Goal: Task Accomplishment & Management: Use online tool/utility

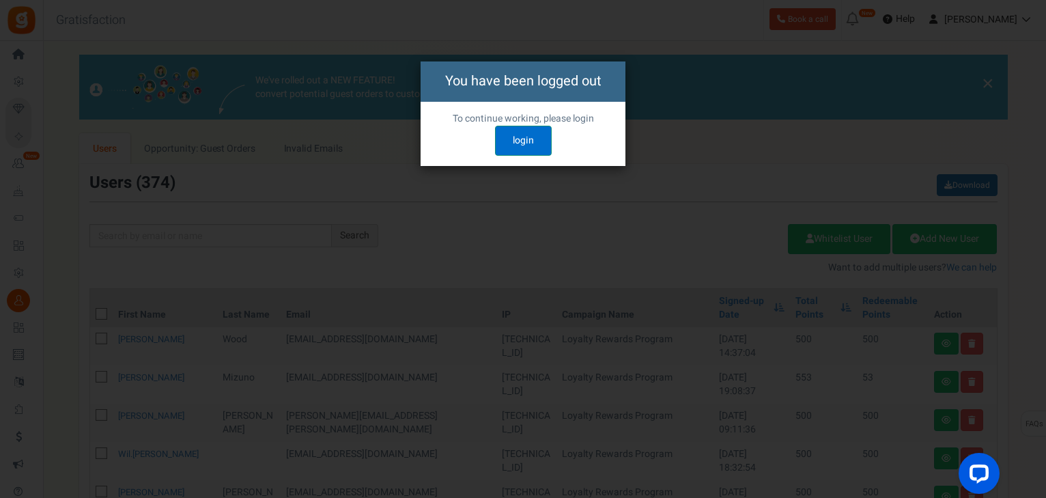
click at [517, 146] on link "login" at bounding box center [523, 141] width 57 height 30
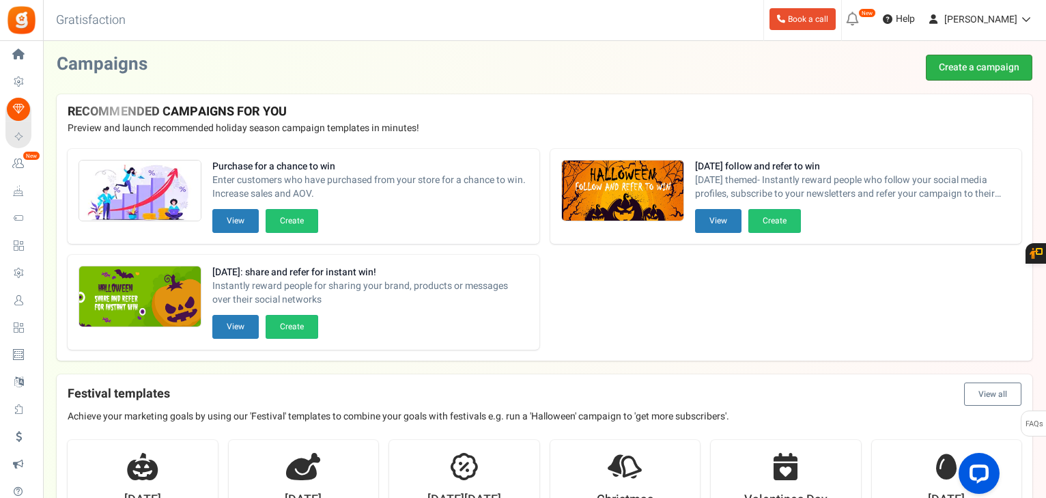
click at [1007, 71] on link "Create a campaign" at bounding box center [978, 68] width 106 height 26
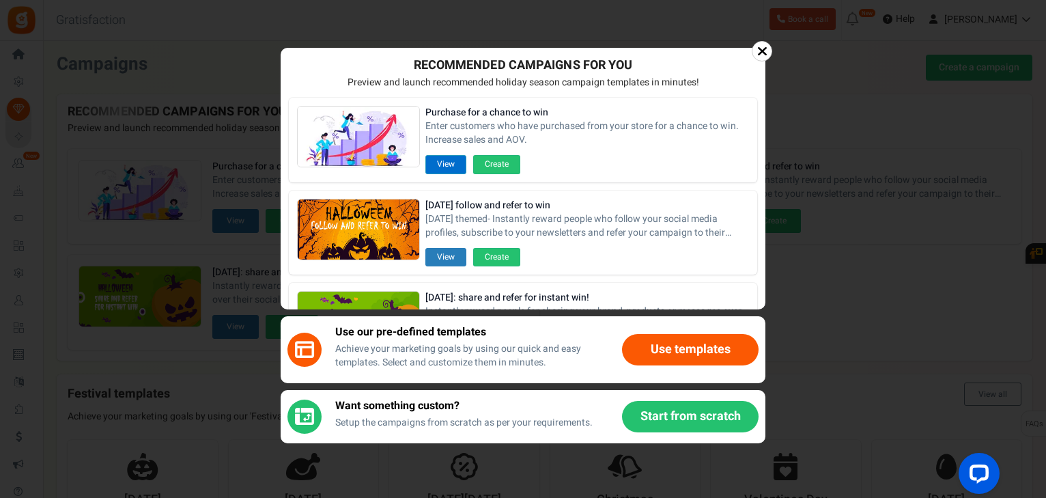
click at [430, 167] on button "View" at bounding box center [445, 164] width 41 height 18
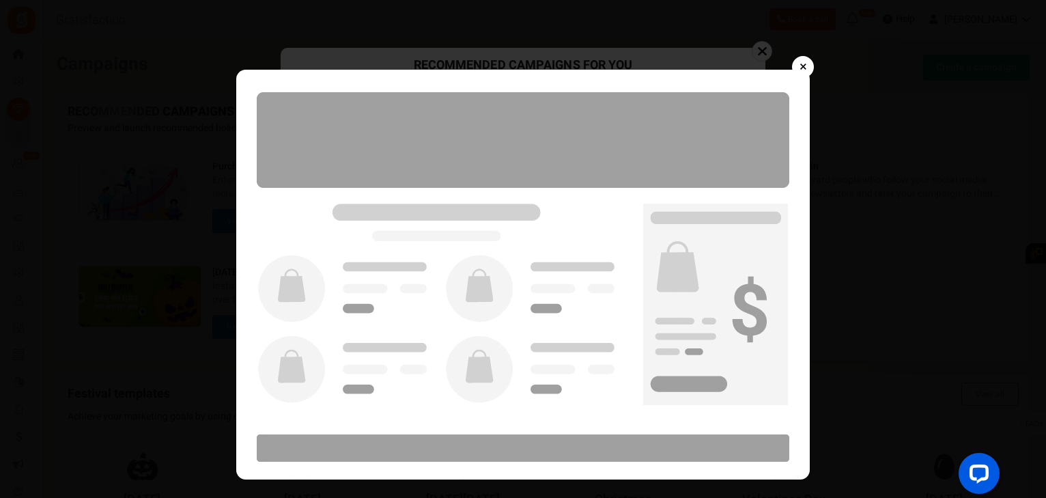
click at [805, 66] on link "×" at bounding box center [803, 67] width 22 height 22
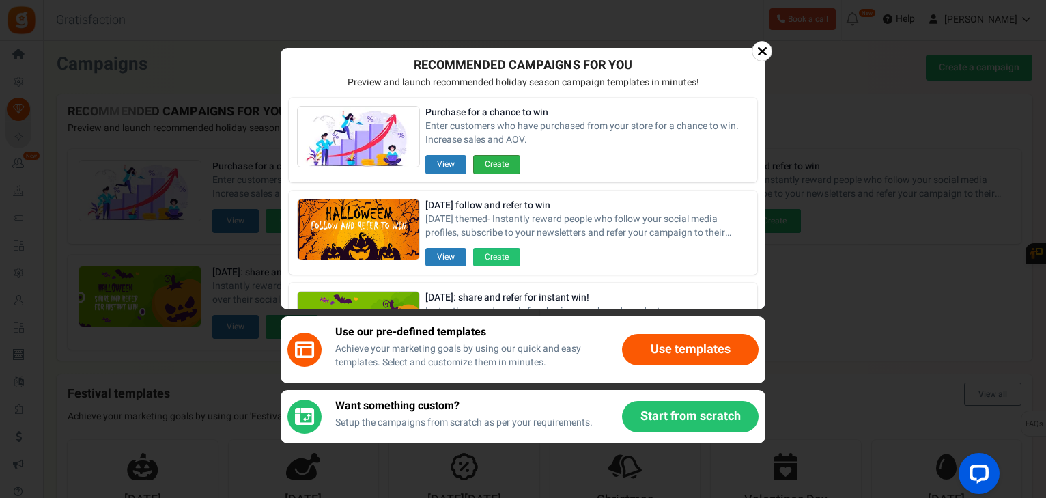
click at [491, 163] on button "Create" at bounding box center [496, 164] width 47 height 18
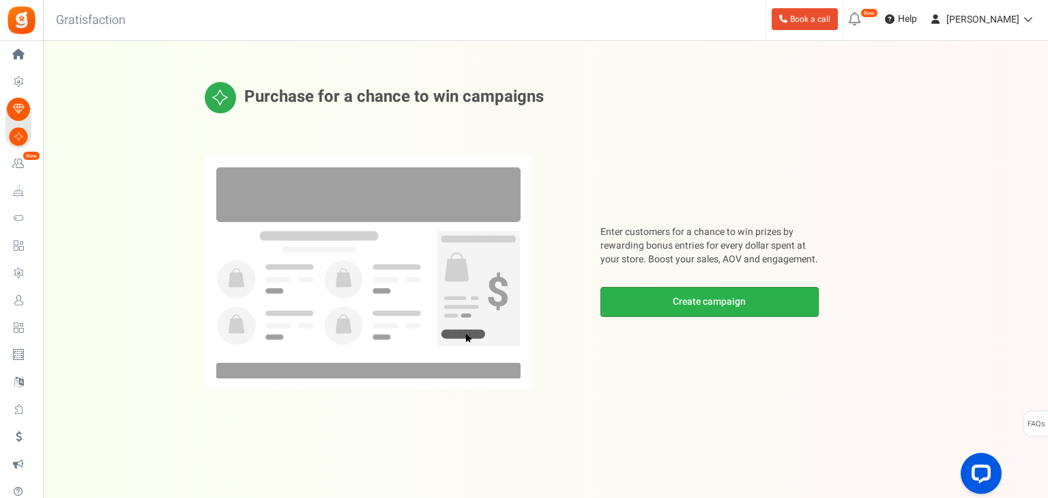
click at [700, 306] on link "Create campaign" at bounding box center [710, 302] width 218 height 30
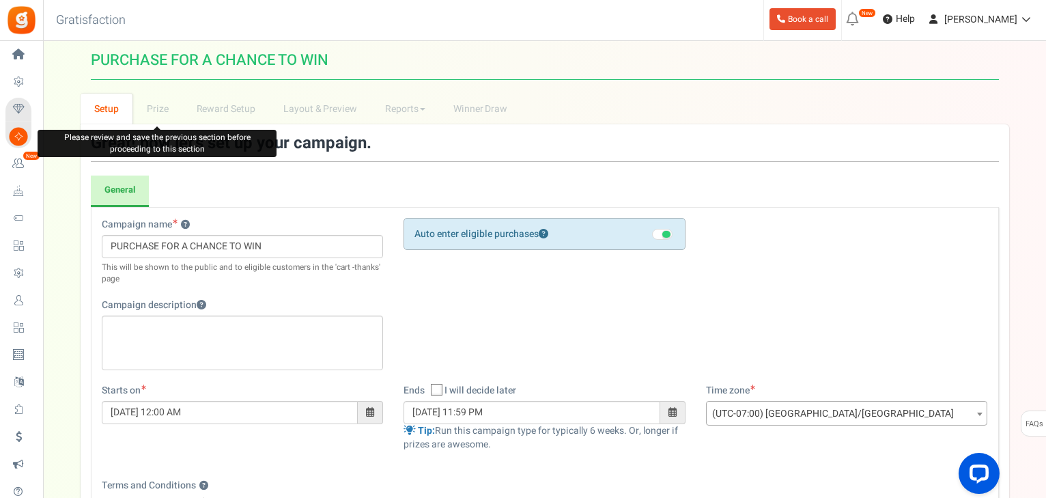
click at [162, 115] on li "Prize" at bounding box center [157, 108] width 50 height 31
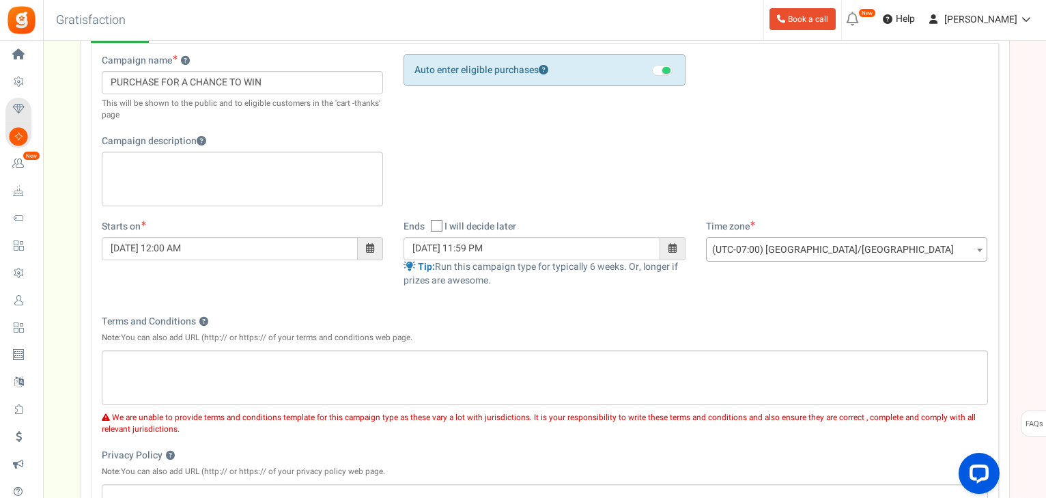
scroll to position [273, 0]
